Goal: Task Accomplishment & Management: Use online tool/utility

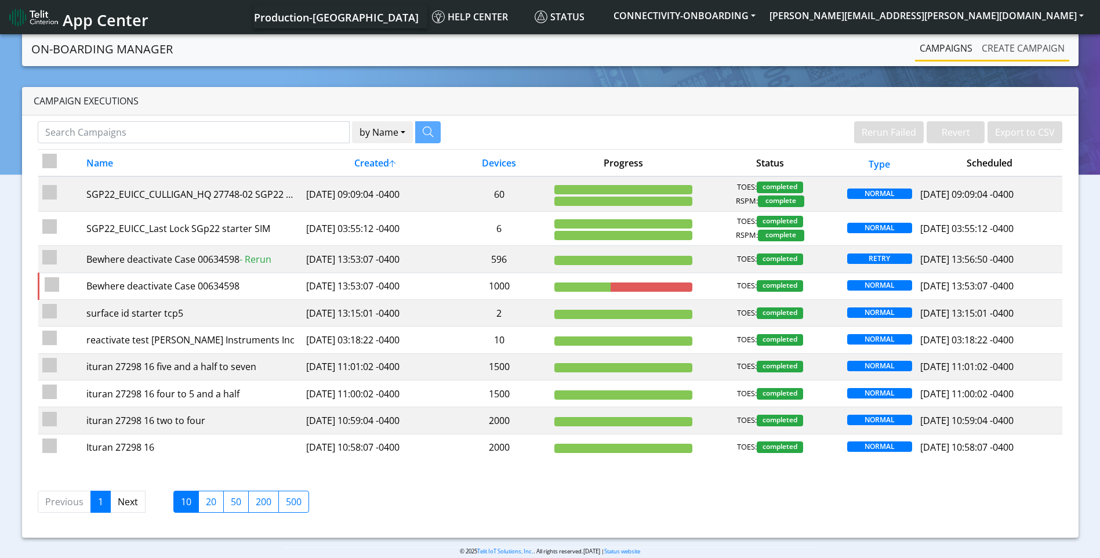
click at [1027, 48] on link "Create campaign" at bounding box center [1023, 48] width 92 height 23
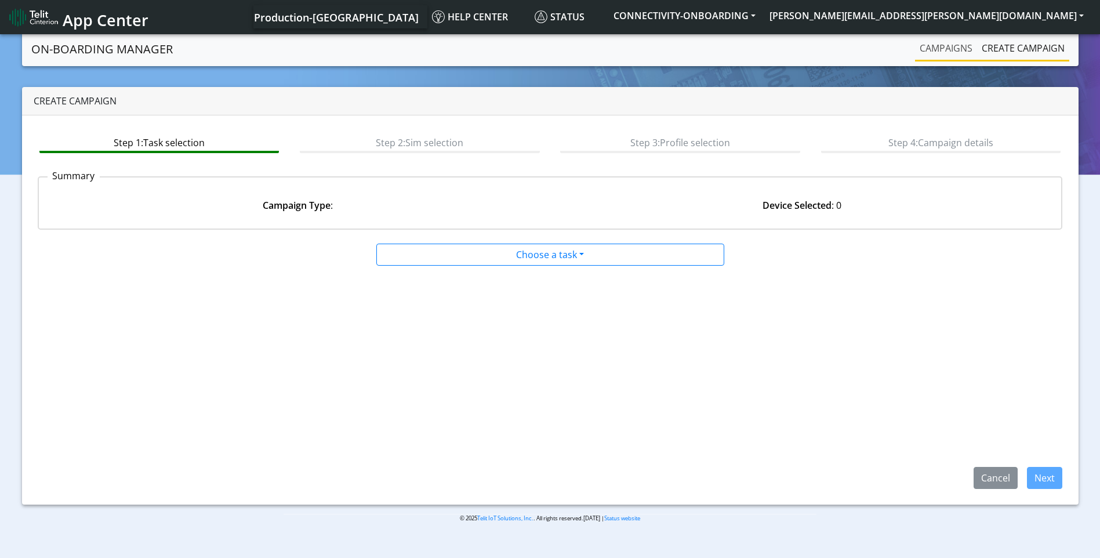
click at [941, 50] on link "Campaigns" at bounding box center [946, 48] width 62 height 23
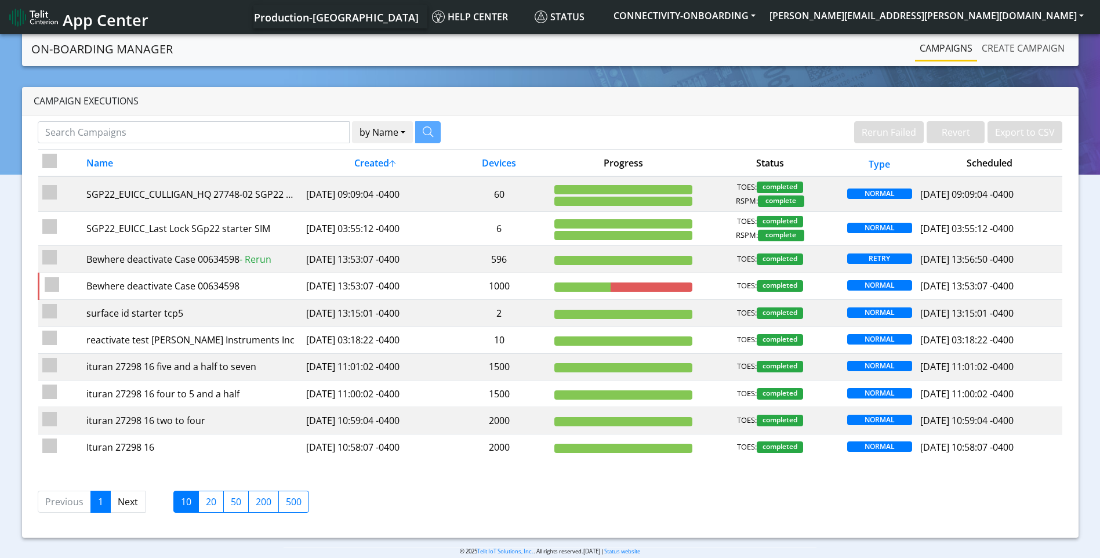
drag, startPoint x: 1026, startPoint y: 53, endPoint x: 1025, endPoint y: 68, distance: 15.7
click at [1026, 53] on link "Create campaign" at bounding box center [1023, 48] width 92 height 23
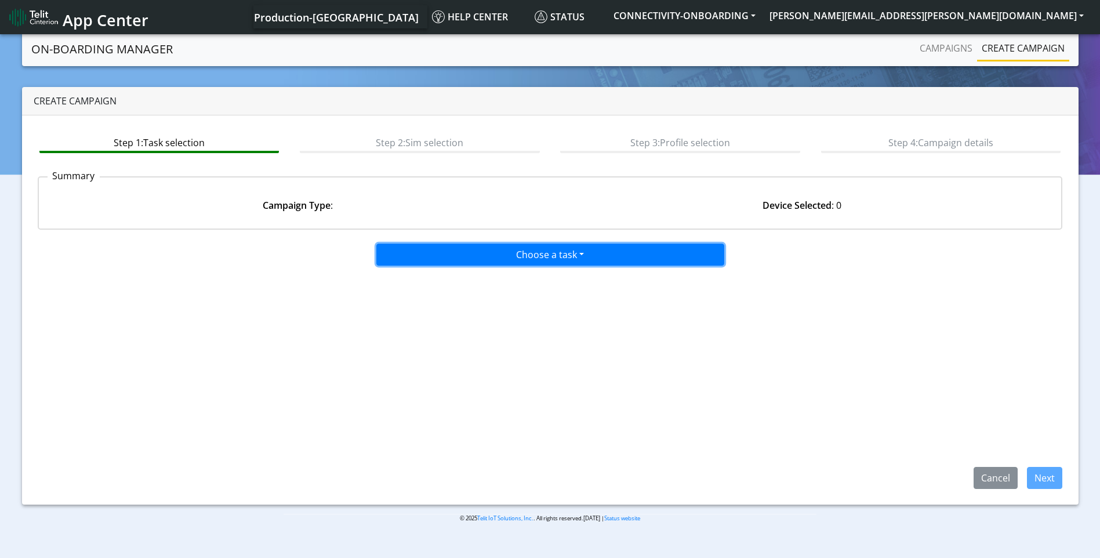
click at [570, 251] on button "Choose a task" at bounding box center [550, 255] width 348 height 22
